Goal: Task Accomplishment & Management: Use online tool/utility

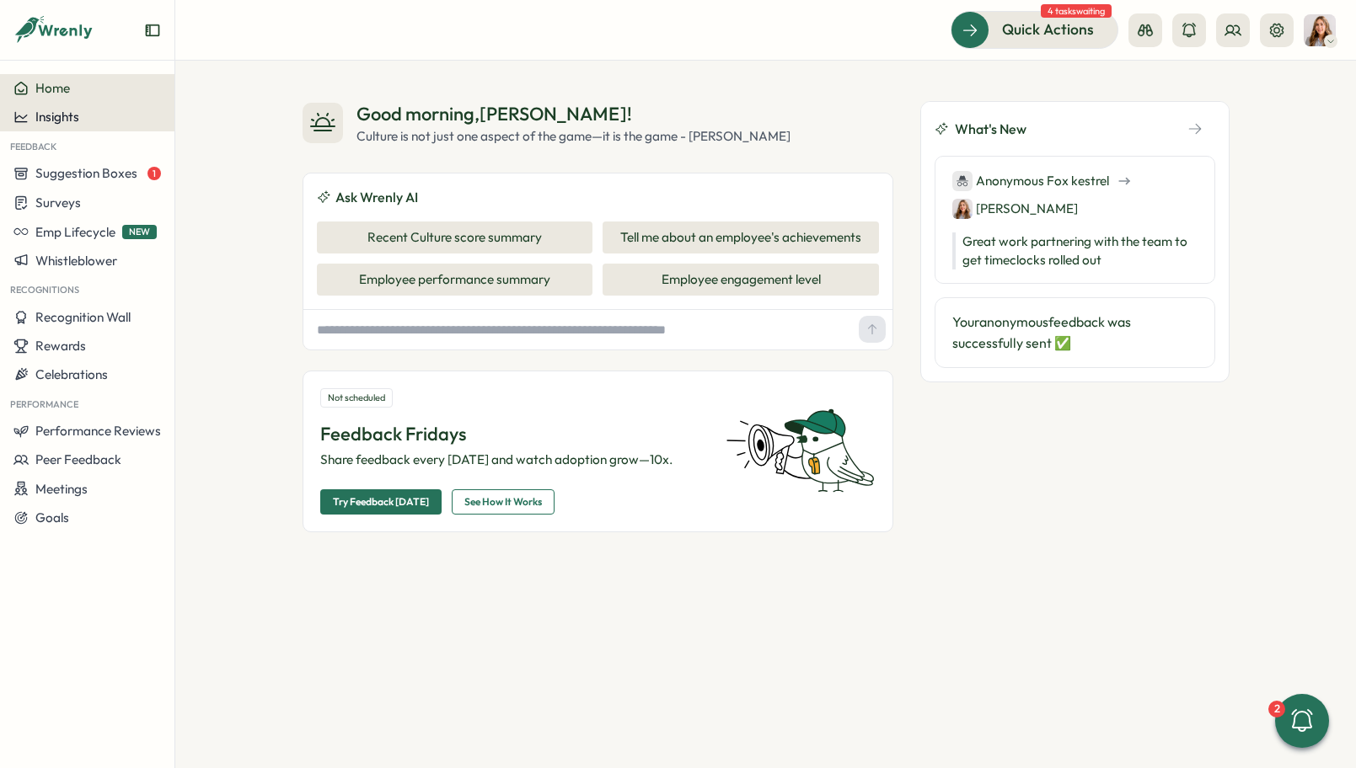
click at [96, 113] on div "Insights" at bounding box center [86, 117] width 147 height 15
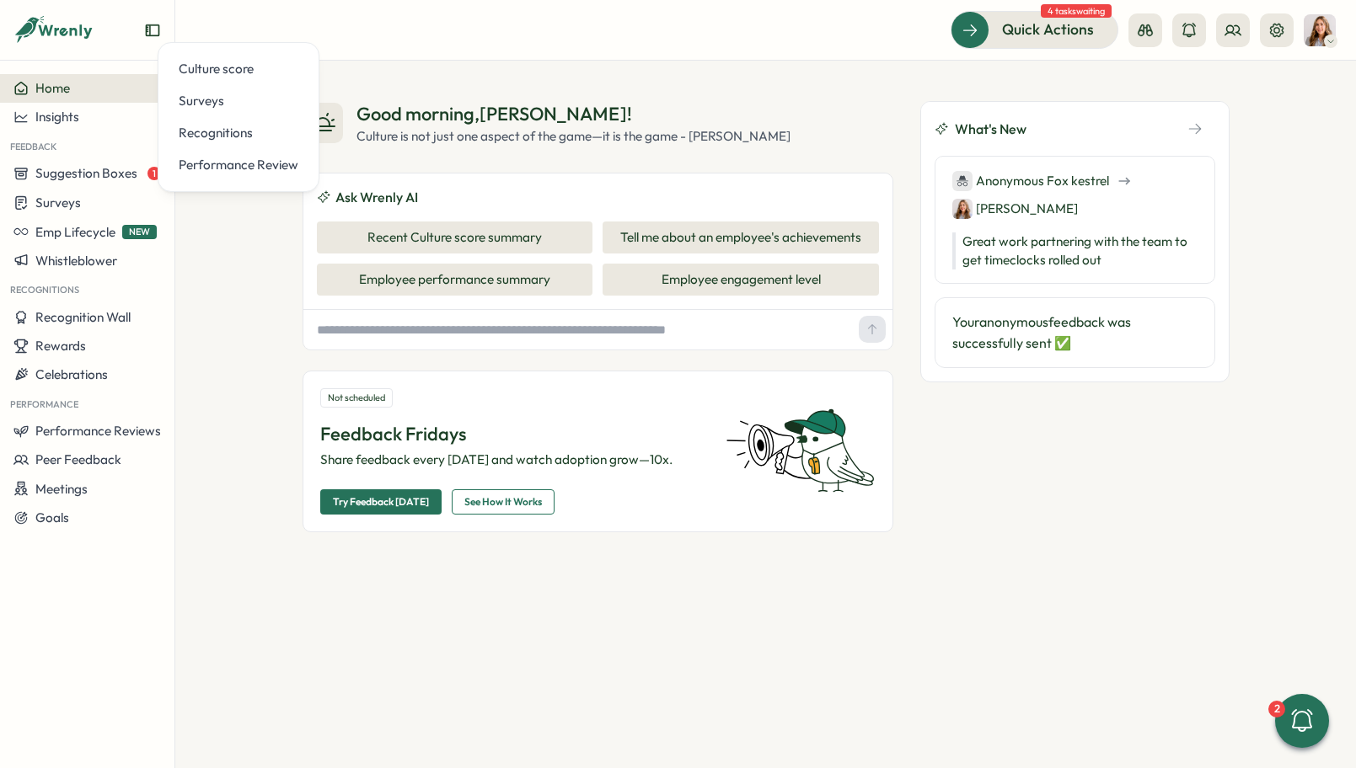
click at [352, 329] on input "text" at bounding box center [581, 330] width 542 height 26
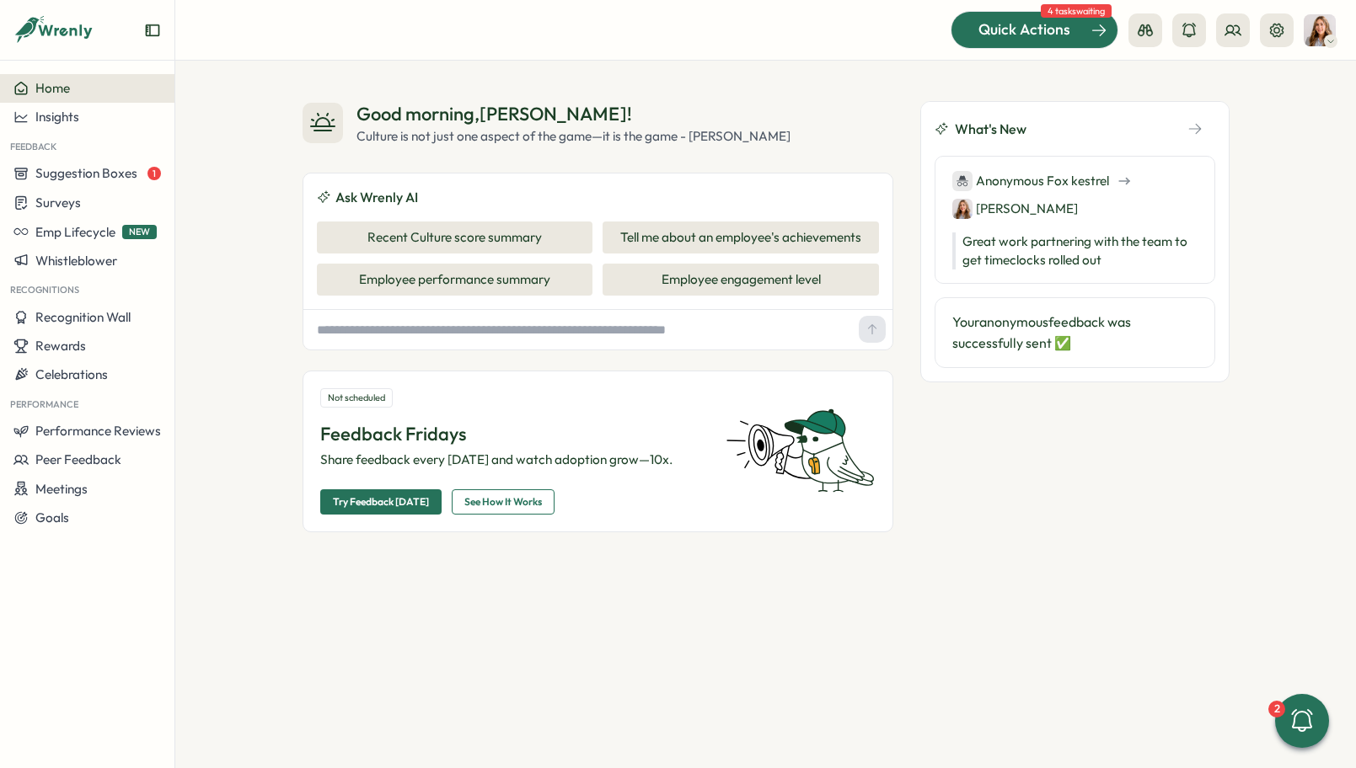
click at [1066, 36] on span "Quick Actions" at bounding box center [1024, 30] width 92 height 22
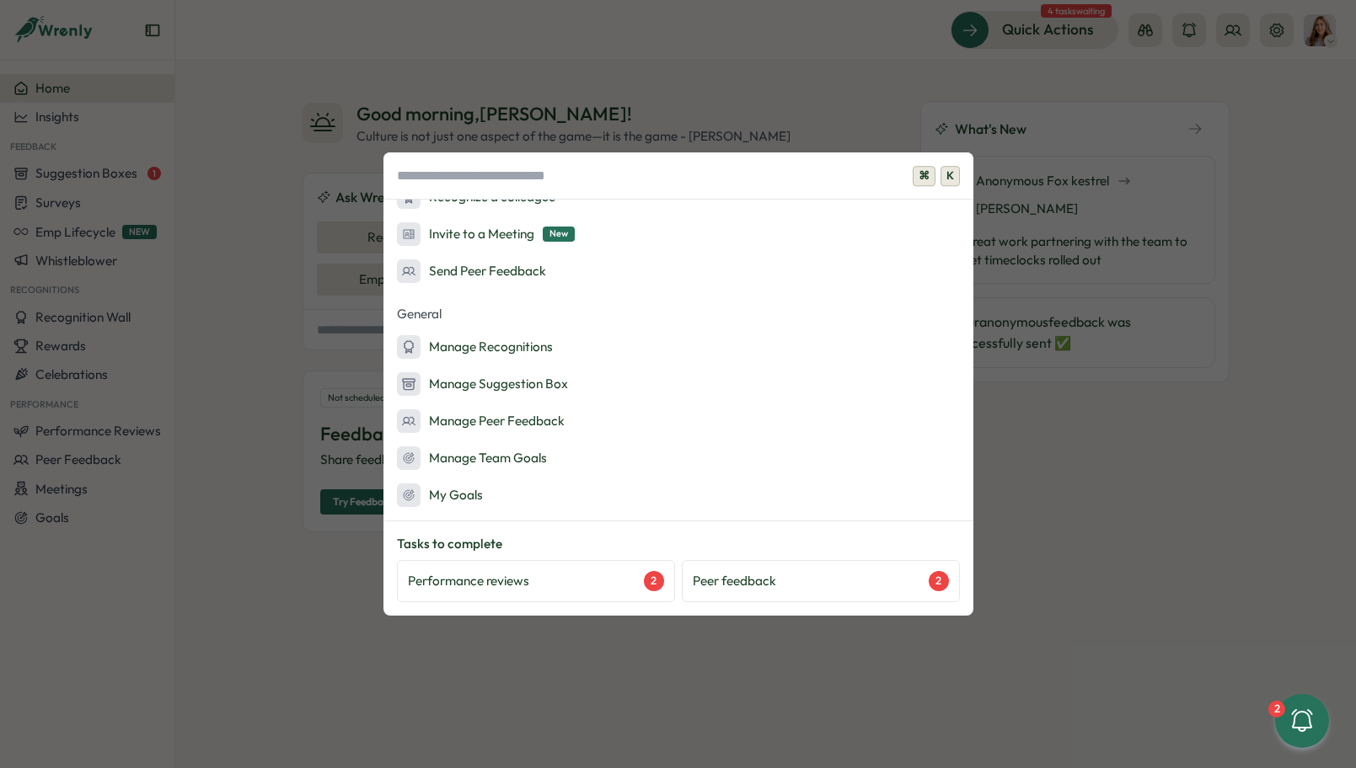
scroll to position [388, 0]
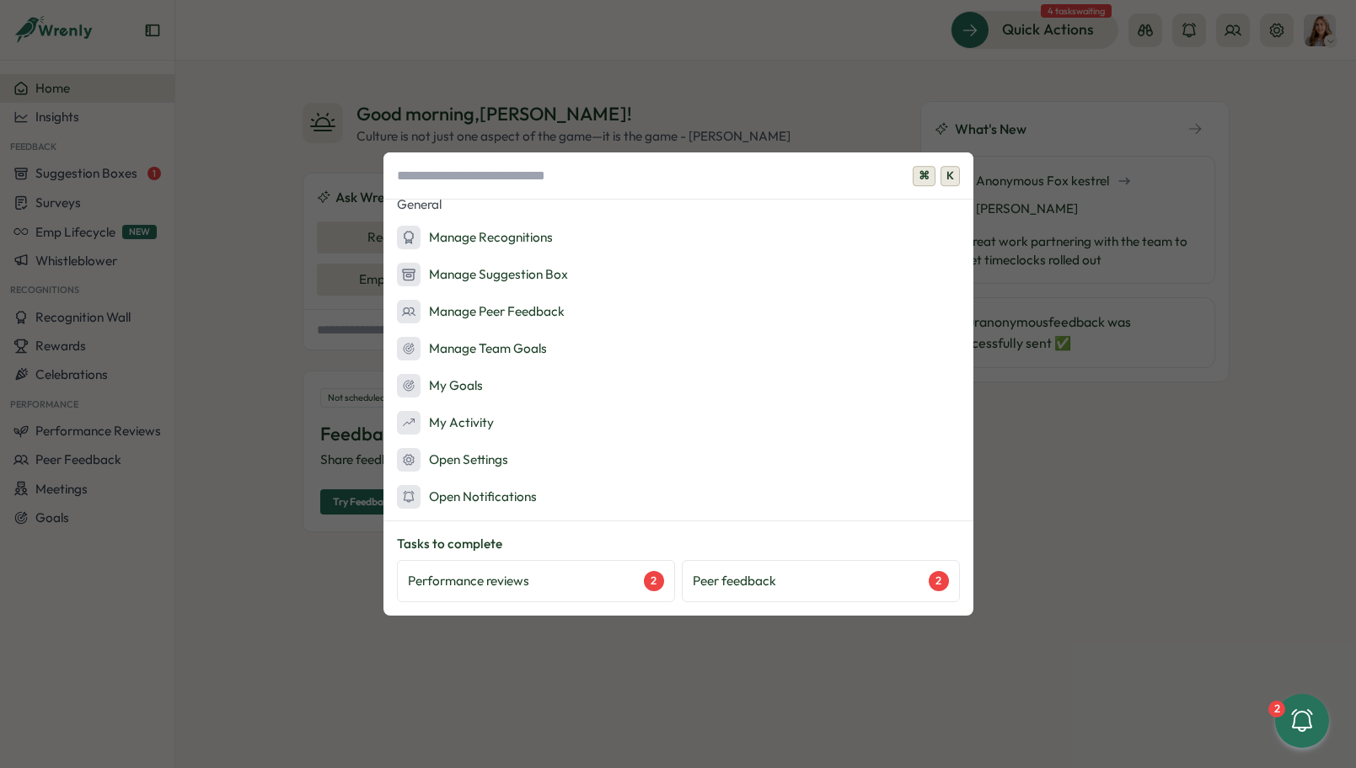
click at [1280, 24] on div "⌘ K Admin Actions Set up Feedback Fridays Create a survey Quick Actions Ask AI …" at bounding box center [678, 384] width 1356 height 768
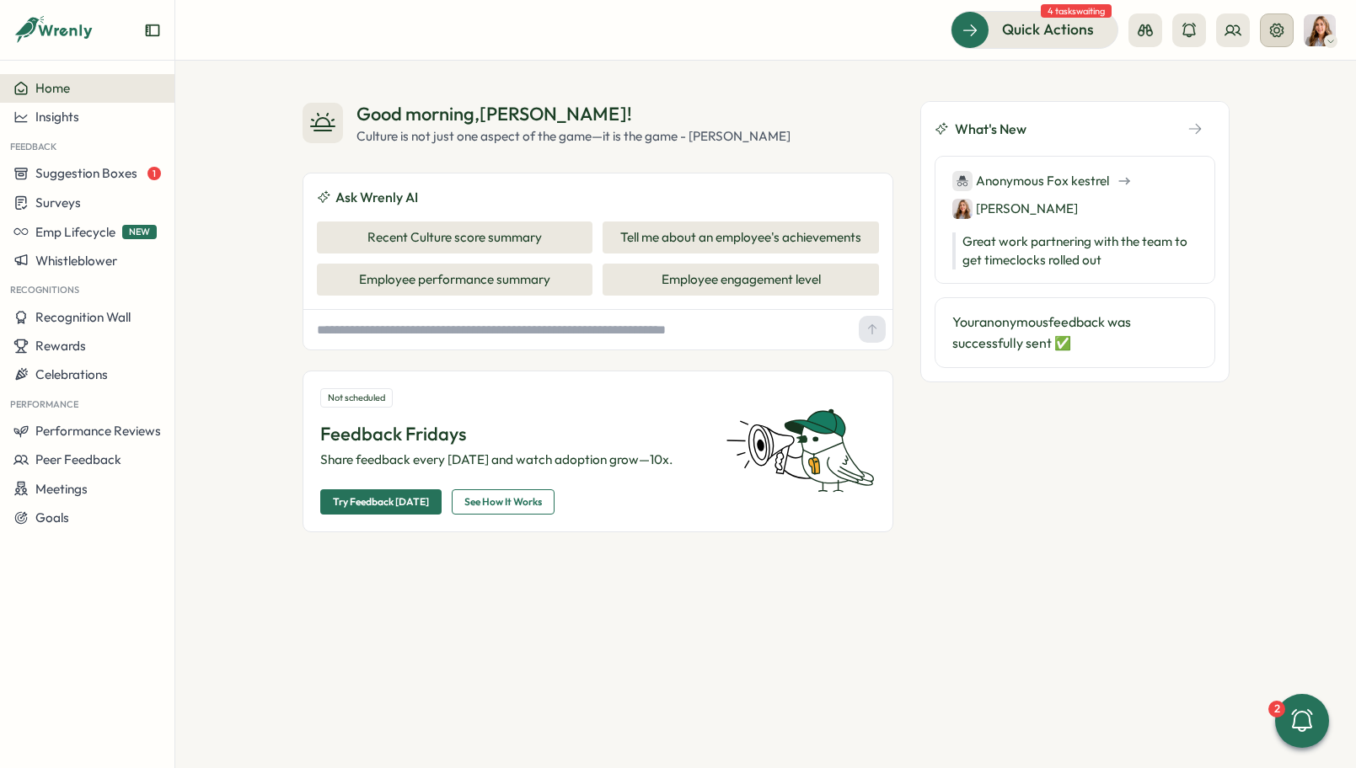
click at [1279, 27] on icon at bounding box center [1276, 30] width 17 height 17
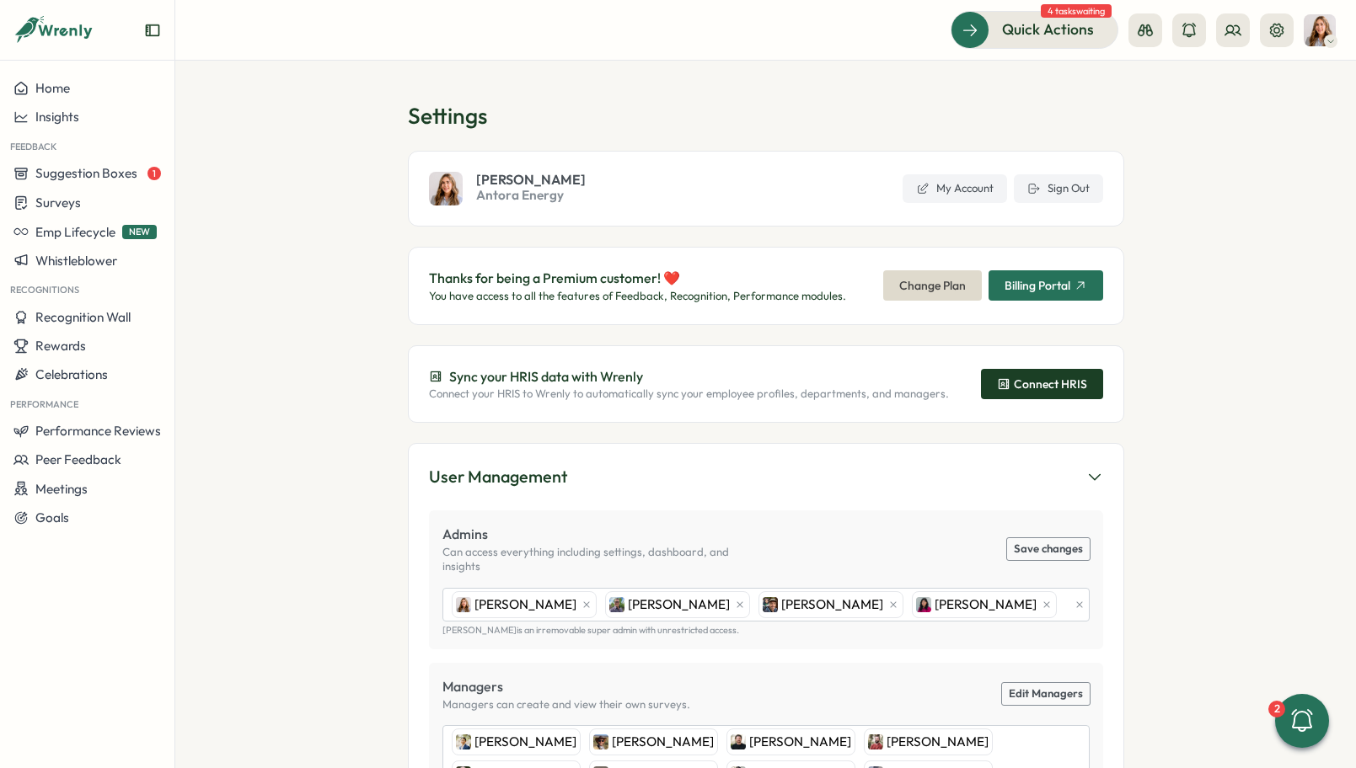
click at [1025, 387] on div "Connect HRIS" at bounding box center [1042, 383] width 90 height 13
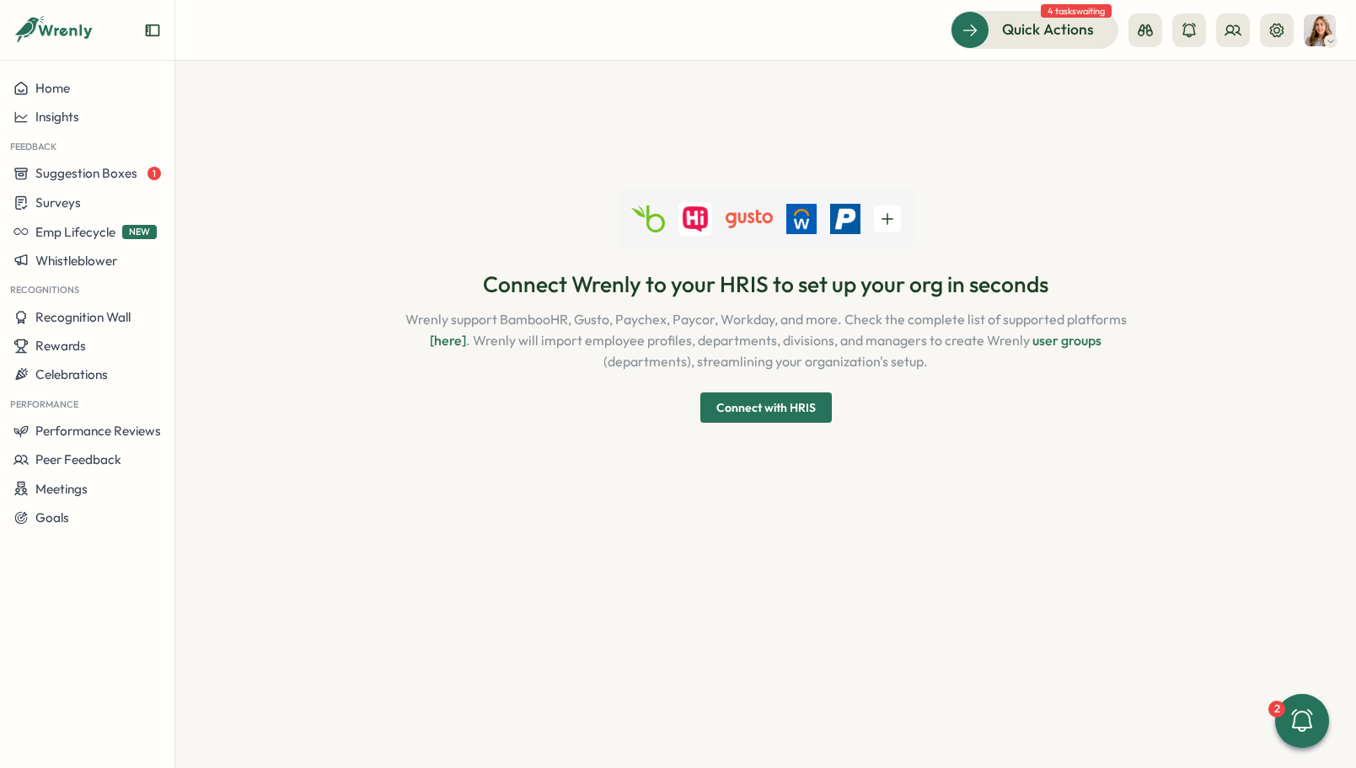
click at [798, 406] on span "Connect with HRIS" at bounding box center [765, 408] width 99 height 12
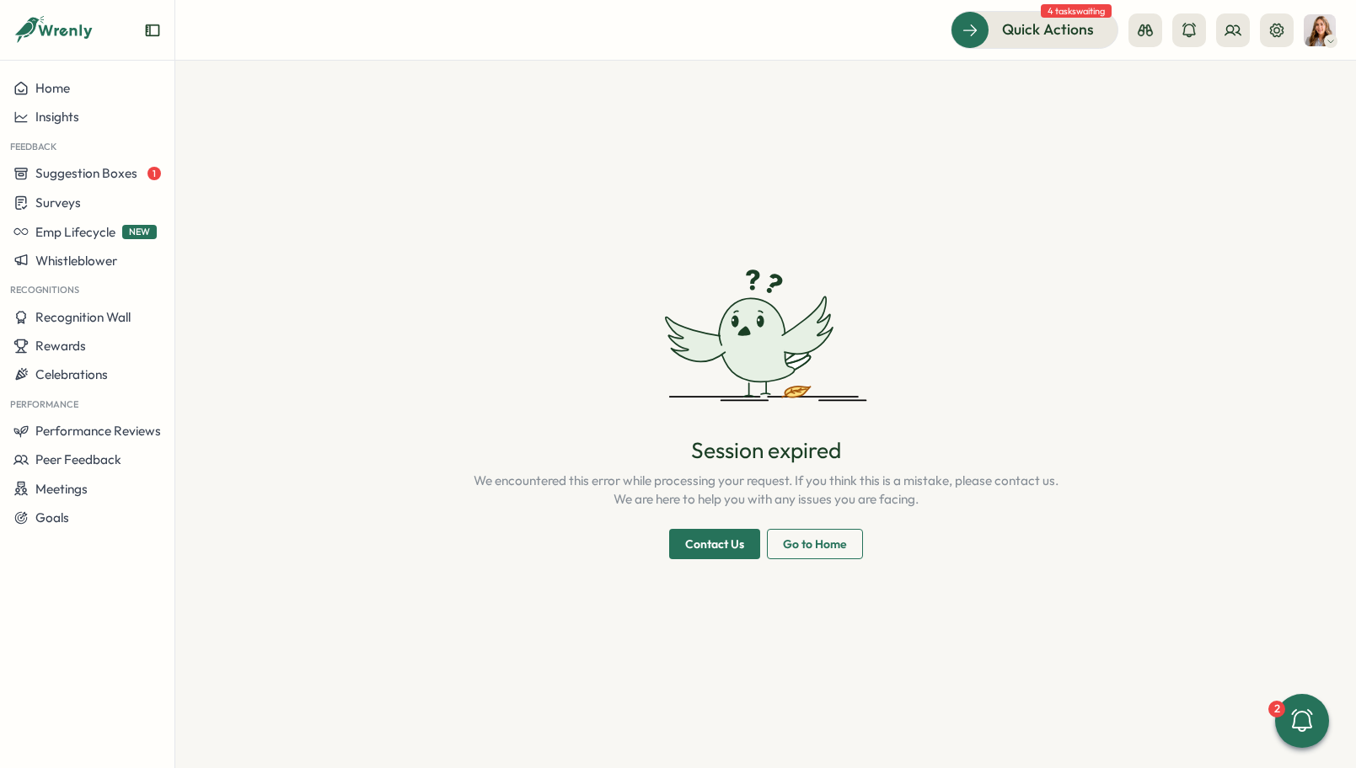
click at [716, 539] on span "Contact Us" at bounding box center [714, 544] width 59 height 29
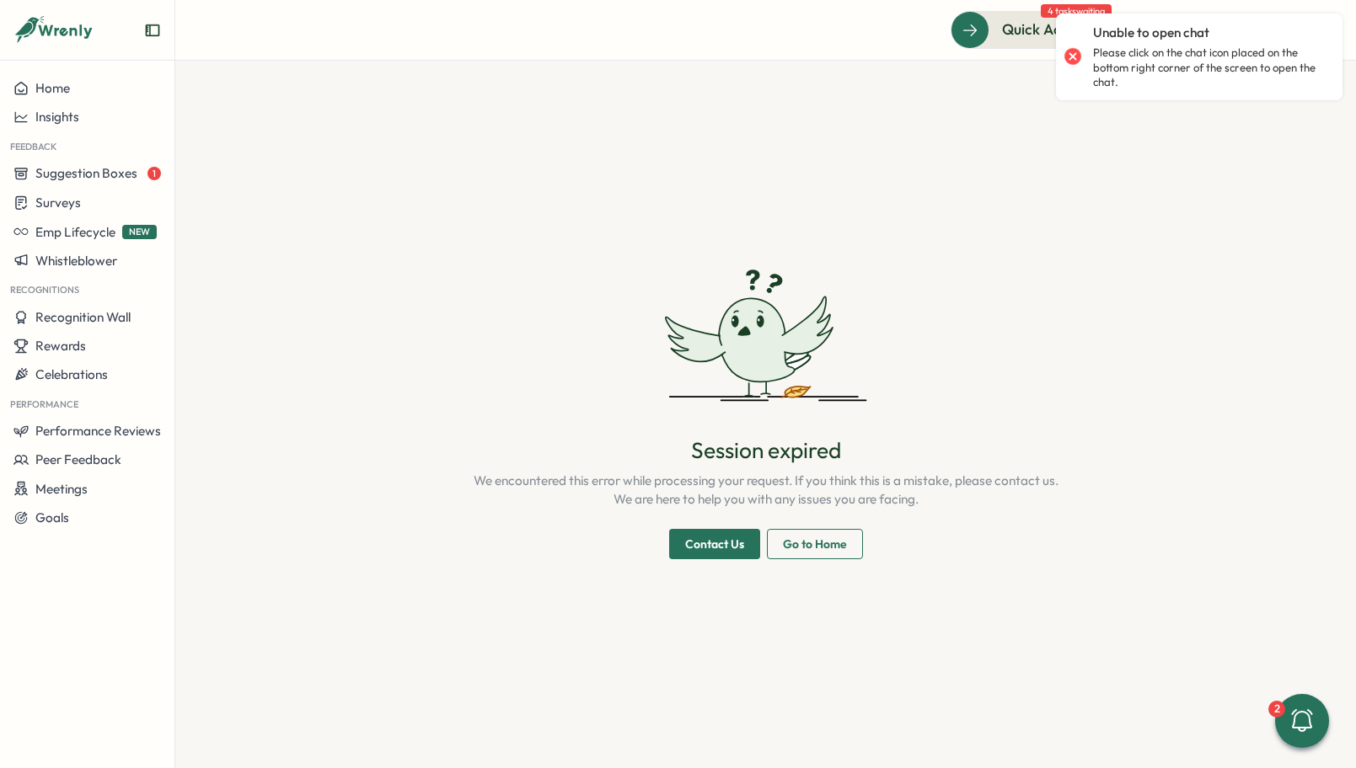
click at [1068, 57] on div at bounding box center [1073, 57] width 24 height 24
click at [1075, 54] on div at bounding box center [1073, 57] width 24 height 24
click at [1071, 56] on div at bounding box center [1073, 57] width 24 height 24
click at [1111, 501] on section "Session expired We encountered this error while processing your request. If you…" at bounding box center [765, 415] width 1180 height 708
click at [871, 221] on section "Session expired We encountered this error while processing your request. If you…" at bounding box center [765, 415] width 1180 height 708
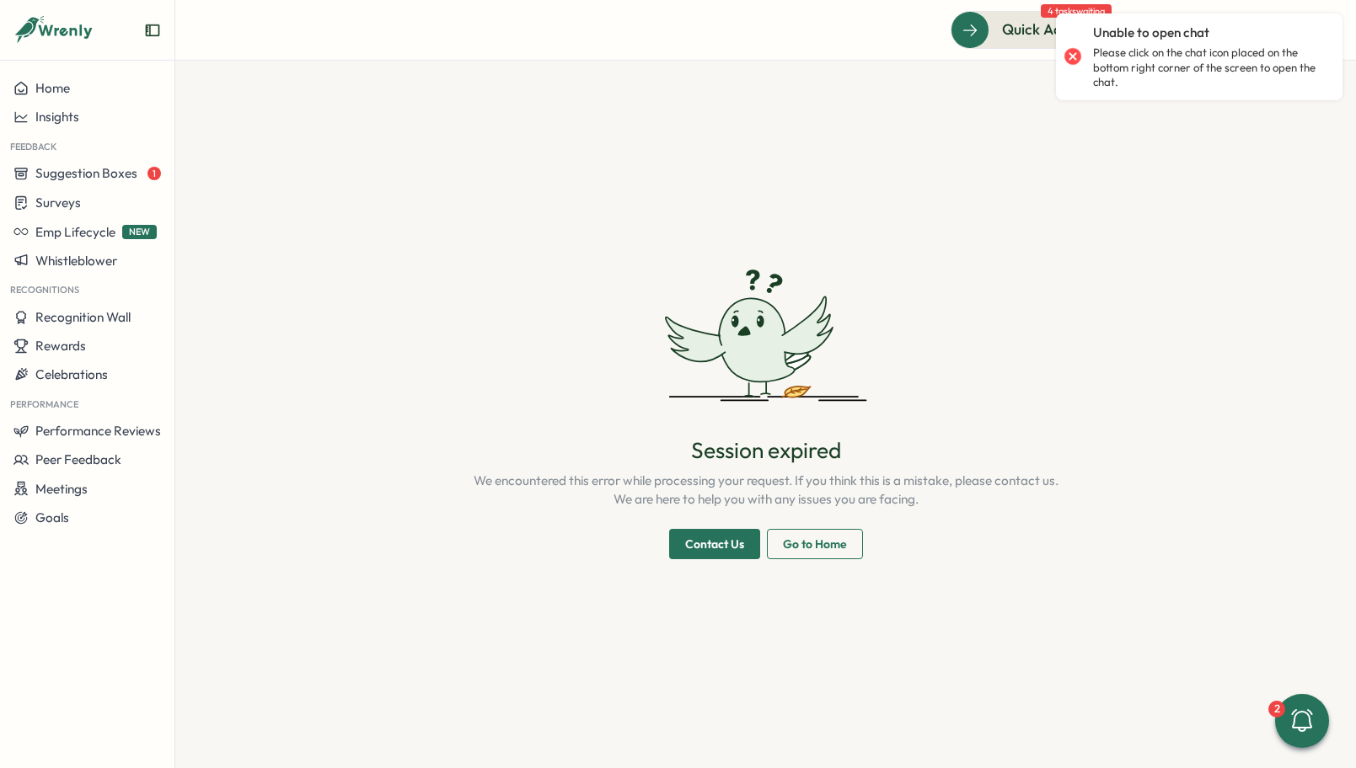
click at [1070, 56] on div at bounding box center [1073, 57] width 24 height 24
click at [65, 87] on span "Home" at bounding box center [52, 88] width 35 height 16
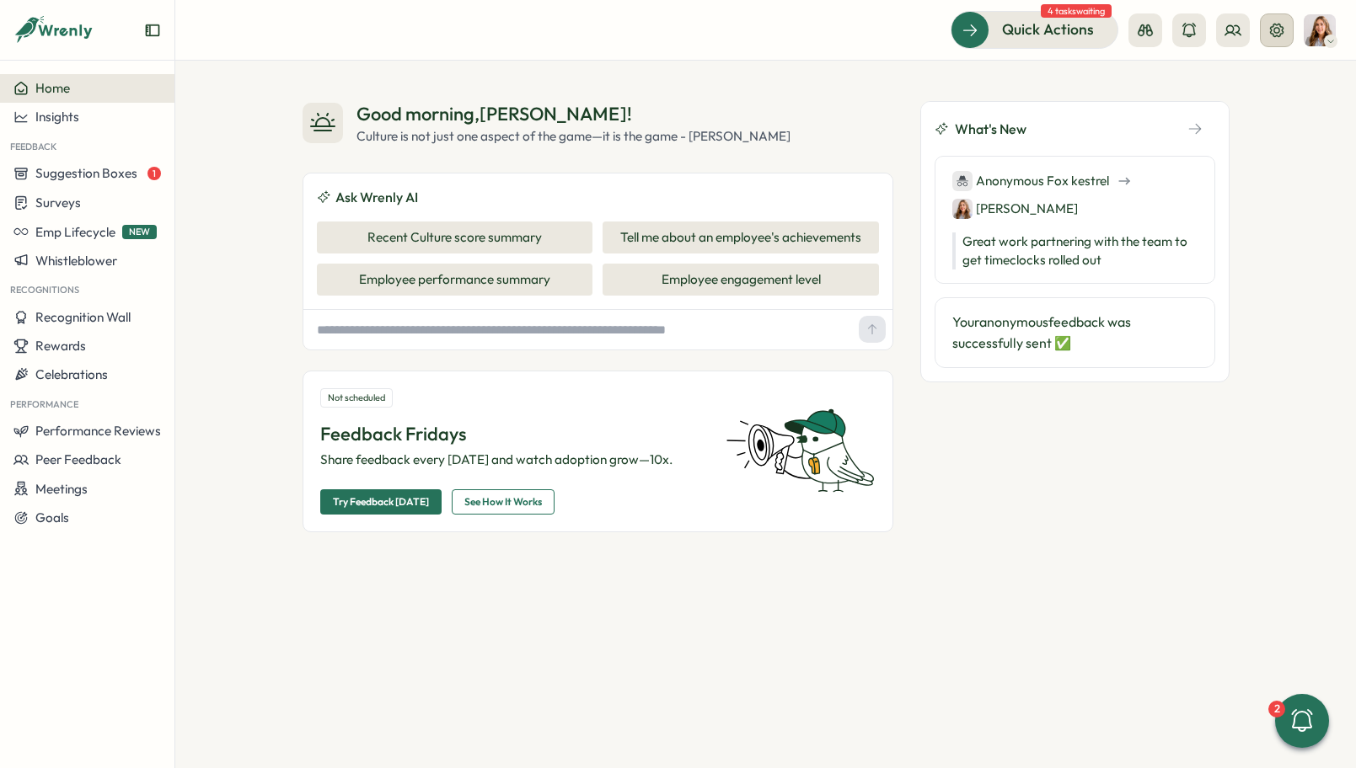
click at [1279, 28] on icon at bounding box center [1276, 30] width 17 height 17
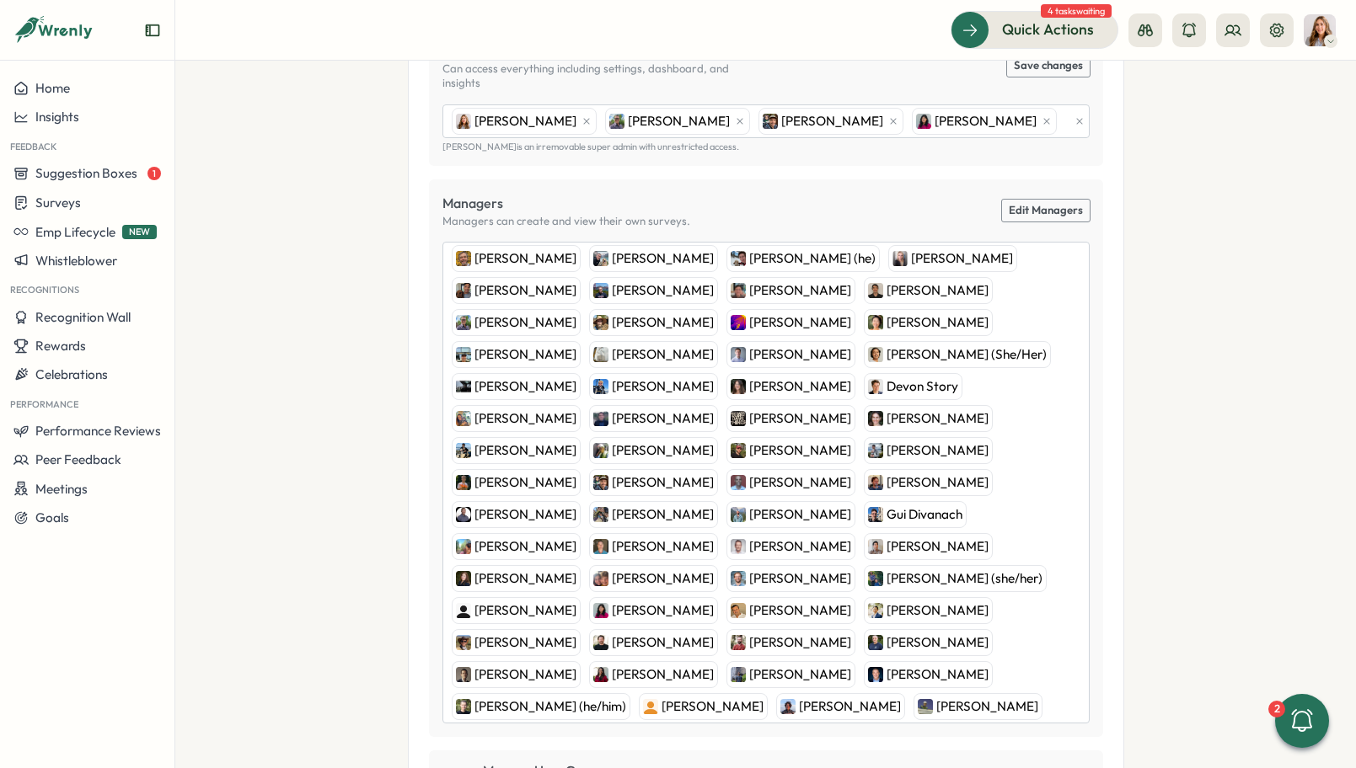
scroll to position [171, 0]
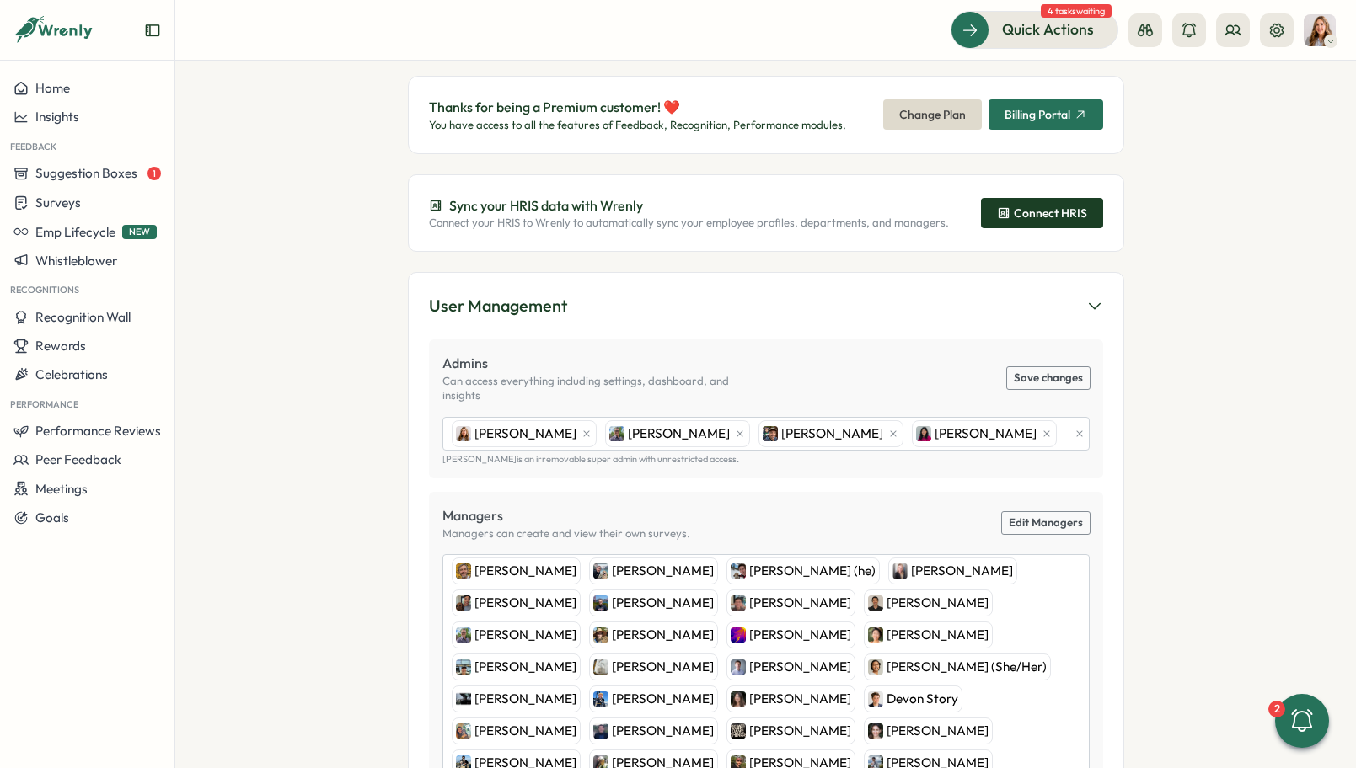
click at [1046, 210] on div "Connect HRIS" at bounding box center [1042, 212] width 90 height 13
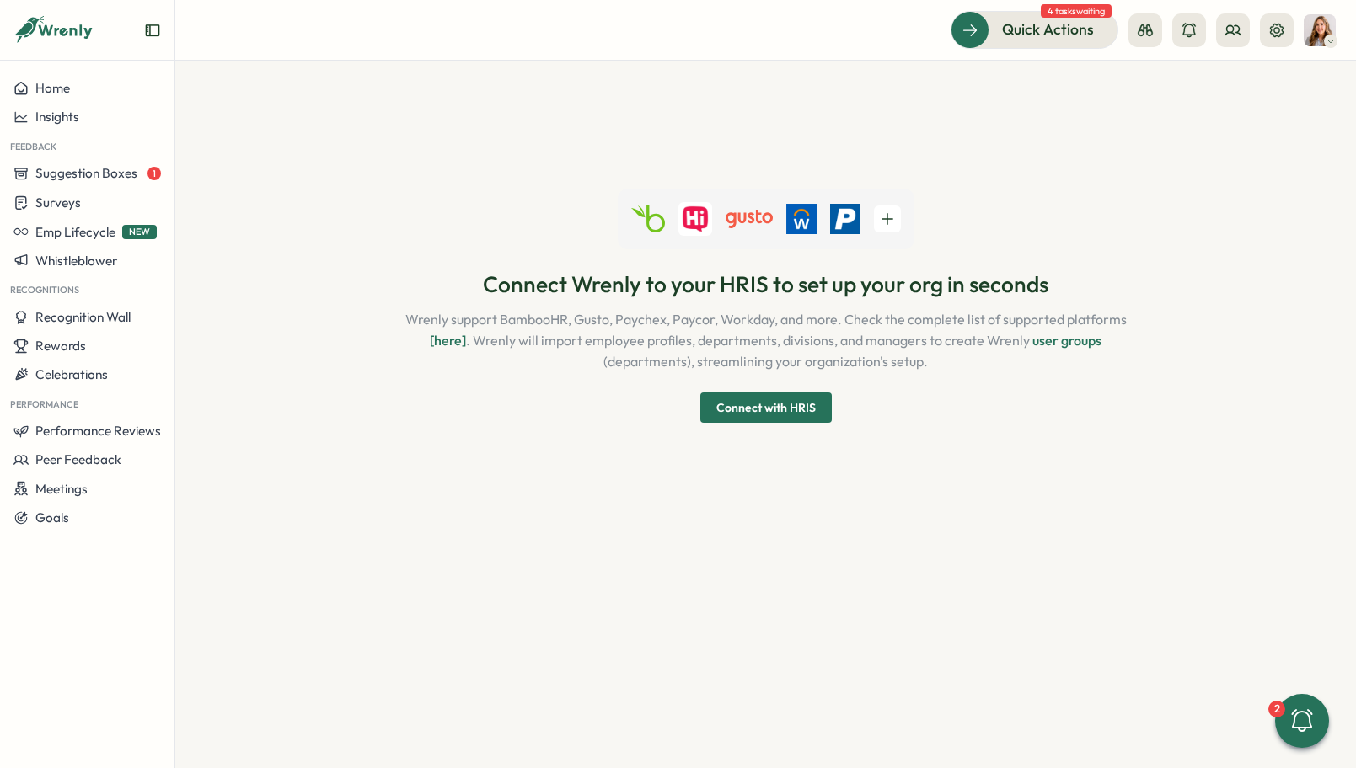
click at [769, 402] on span "Connect with HRIS" at bounding box center [765, 408] width 99 height 12
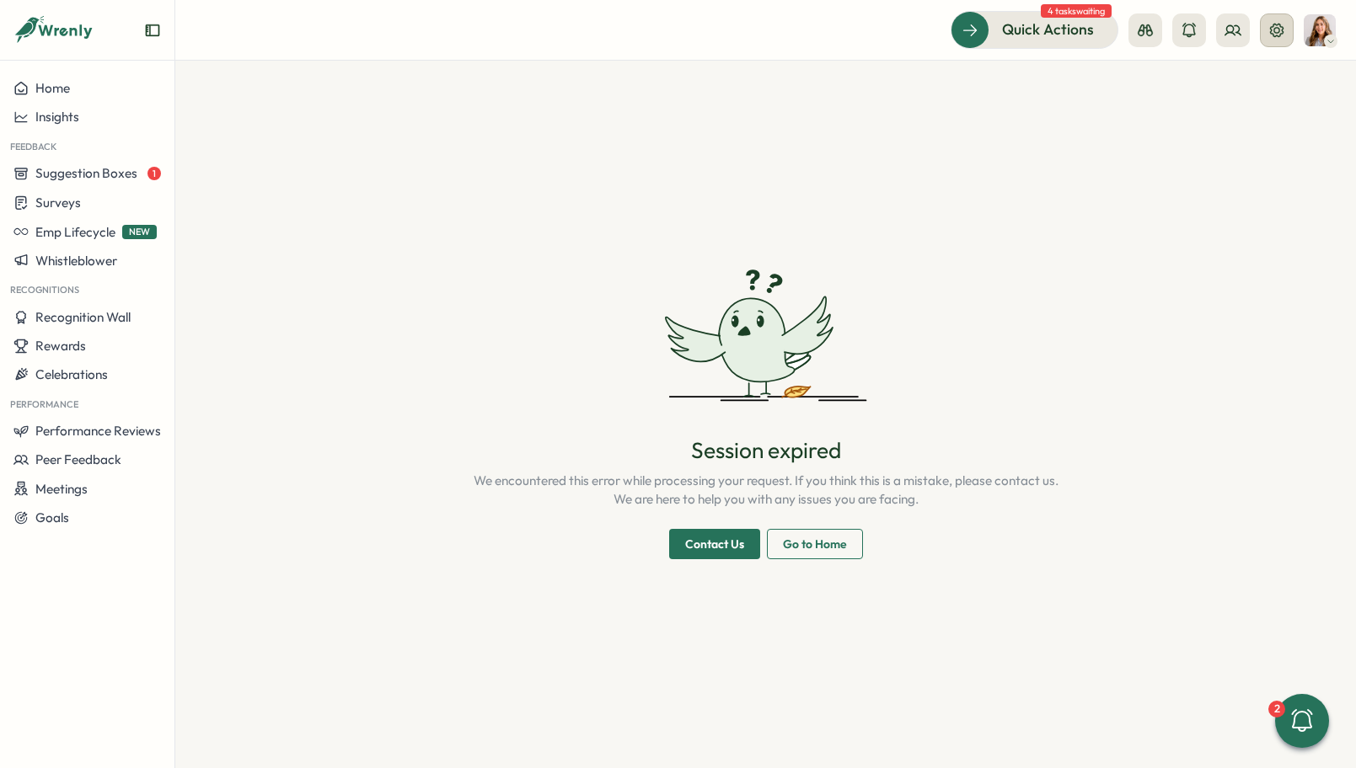
click at [1263, 30] on button at bounding box center [1277, 30] width 34 height 34
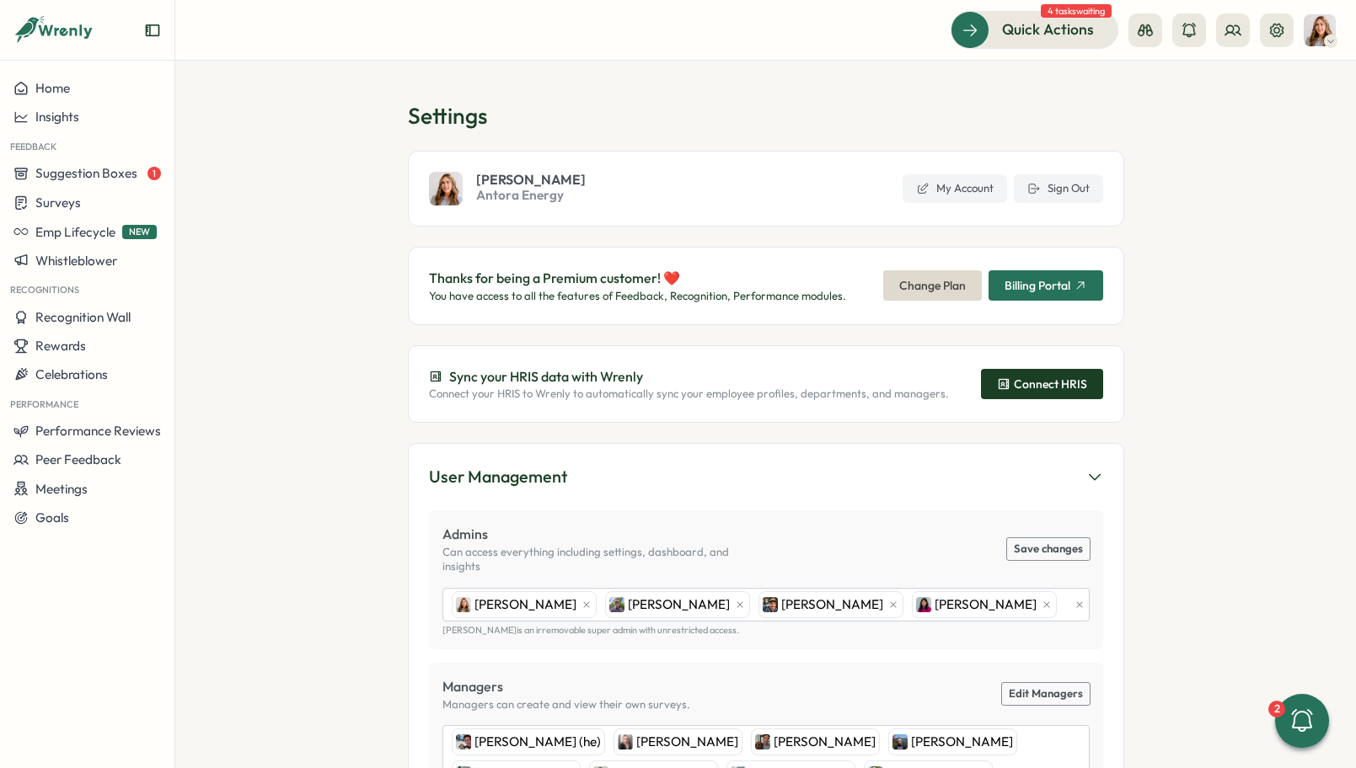
click at [1033, 383] on div "Connect HRIS" at bounding box center [1042, 383] width 90 height 13
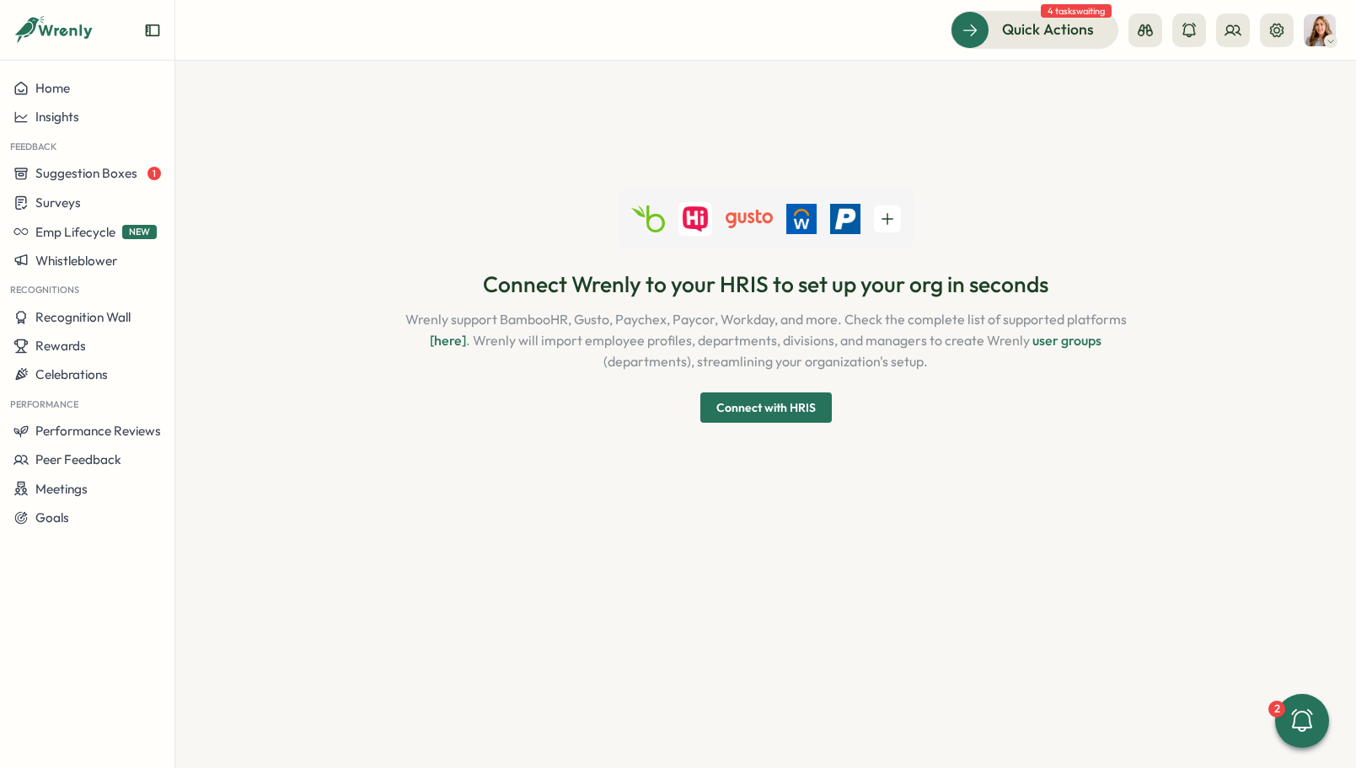
click at [753, 412] on span "Connect with HRIS" at bounding box center [765, 408] width 99 height 12
